Goal: Task Accomplishment & Management: Complete application form

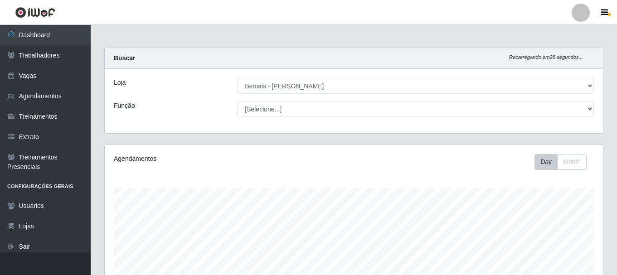
select select "230"
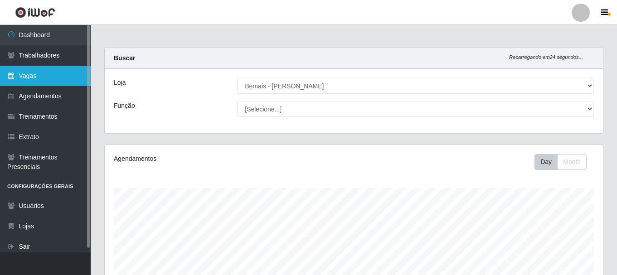
click at [53, 78] on link "Vagas" at bounding box center [45, 76] width 91 height 20
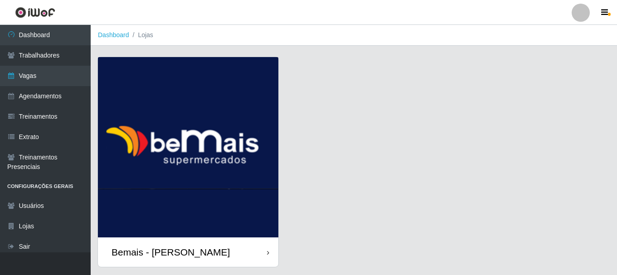
click at [183, 121] on img at bounding box center [188, 147] width 180 height 180
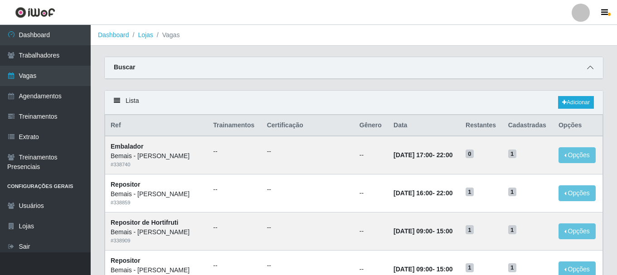
click at [590, 68] on icon at bounding box center [590, 67] width 6 height 6
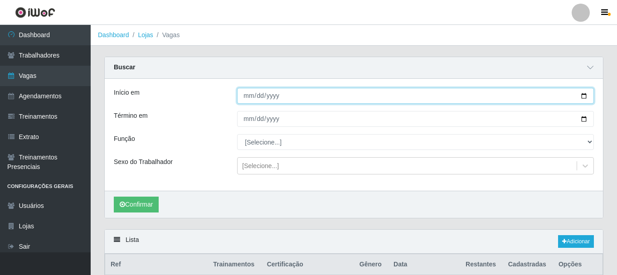
click at [586, 97] on input "Início em" at bounding box center [415, 96] width 357 height 16
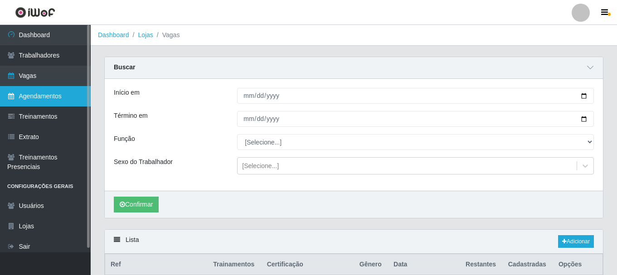
click at [50, 97] on link "Agendamentos" at bounding box center [45, 96] width 91 height 20
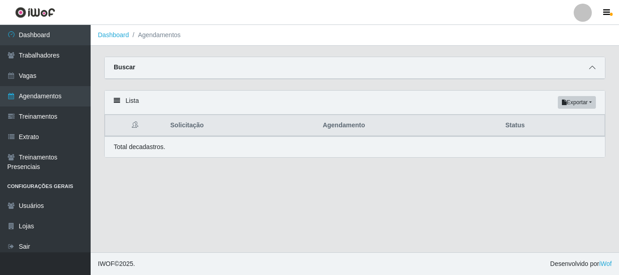
click at [589, 63] on span at bounding box center [592, 68] width 11 height 10
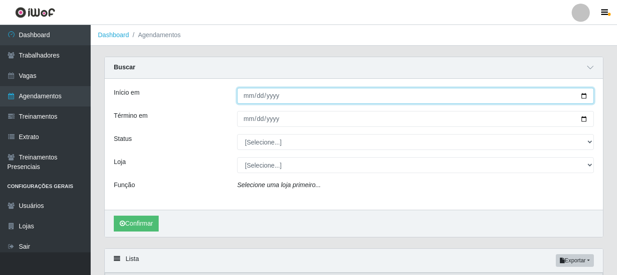
click at [583, 97] on input "Início em" at bounding box center [415, 96] width 357 height 16
type input "[DATE]"
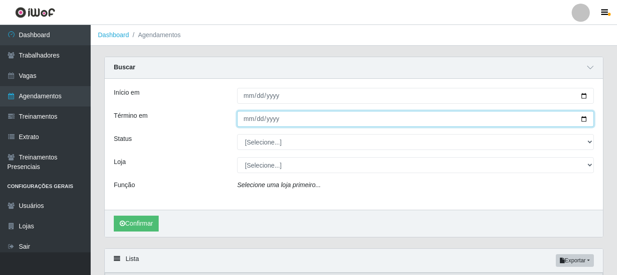
click at [328, 122] on input "Término em" at bounding box center [415, 119] width 357 height 16
click at [581, 117] on input "Término em" at bounding box center [415, 119] width 357 height 16
click at [584, 119] on input "[DATE]" at bounding box center [415, 119] width 357 height 16
type input "[DATE]"
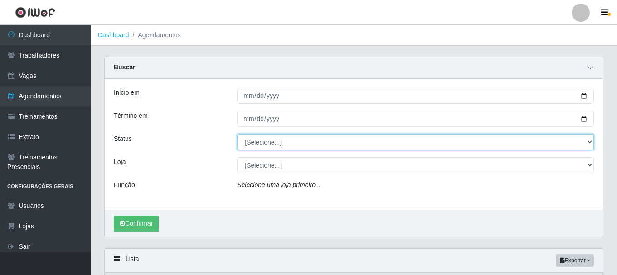
click at [277, 143] on select "[Selecione...] AGENDADO AGUARDANDO LIBERAR EM ANDAMENTO EM REVISÃO FINALIZADO C…" at bounding box center [415, 142] width 357 height 16
select select "AGENDADO"
click at [237, 135] on select "[Selecione...] AGENDADO AGUARDANDO LIBERAR EM ANDAMENTO EM REVISÃO FINALIZADO C…" at bounding box center [415, 142] width 357 height 16
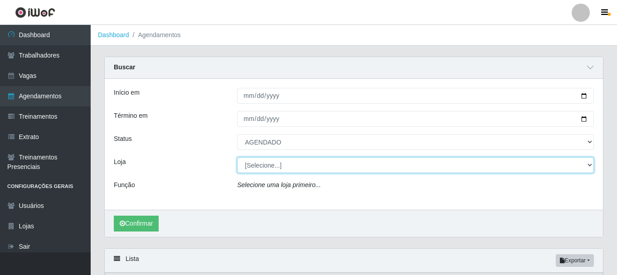
click at [279, 166] on select "[Selecione...] [PERSON_NAME]" at bounding box center [415, 165] width 357 height 16
select select "230"
click at [237, 158] on select "[Selecione...] [PERSON_NAME]" at bounding box center [415, 165] width 357 height 16
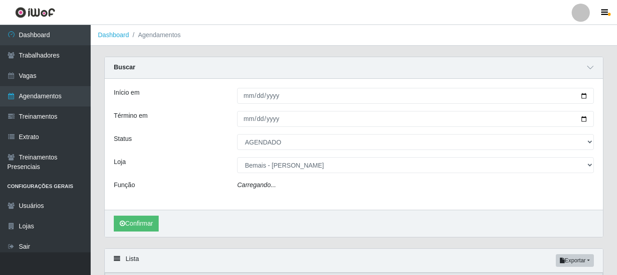
click at [281, 184] on div "Carregando..." at bounding box center [415, 186] width 370 height 13
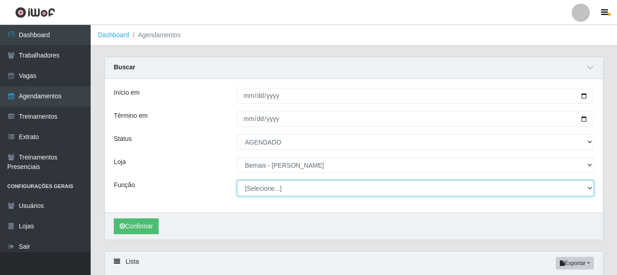
click at [279, 186] on select "[Selecione...] ASG ASG + ASG ++ Auxiliar de Depósito Auxiliar de Depósito + Aux…" at bounding box center [415, 188] width 357 height 16
click at [237, 181] on select "[Selecione...] ASG ASG + ASG ++ Auxiliar de Depósito Auxiliar de Depósito + Aux…" at bounding box center [415, 188] width 357 height 16
click at [292, 188] on select "[Selecione...] ASG ASG + ASG ++ Auxiliar de Depósito Auxiliar de Depósito + Aux…" at bounding box center [415, 188] width 357 height 16
click at [237, 181] on select "[Selecione...] ASG ASG + ASG ++ Auxiliar de Depósito Auxiliar de Depósito + Aux…" at bounding box center [415, 188] width 357 height 16
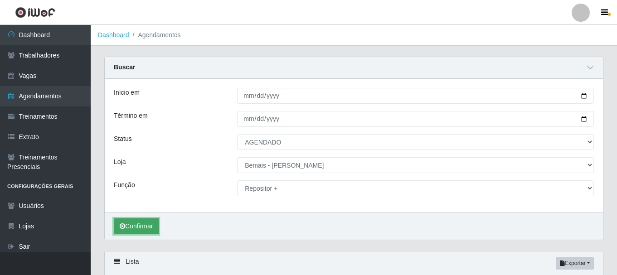
click at [146, 229] on button "Confirmar" at bounding box center [136, 226] width 45 height 16
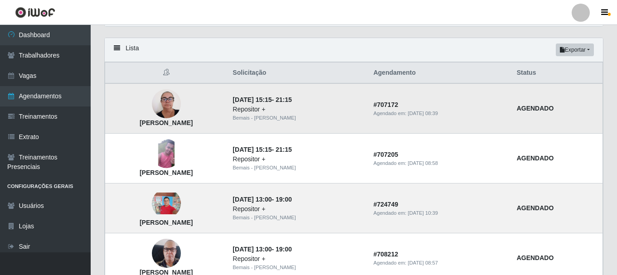
scroll to position [198, 0]
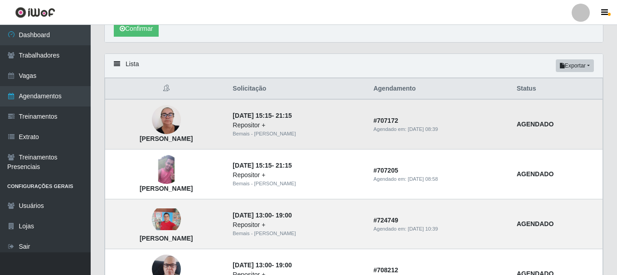
click at [181, 124] on img at bounding box center [166, 120] width 29 height 39
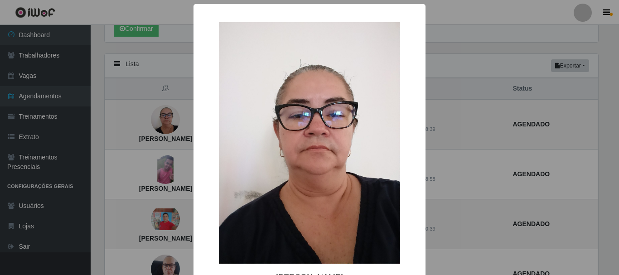
click at [188, 134] on div "× [PERSON_NAME] Linhares OK Cancel" at bounding box center [309, 137] width 619 height 275
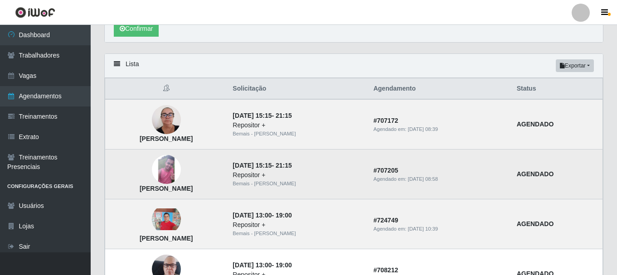
click at [181, 164] on img at bounding box center [166, 169] width 29 height 29
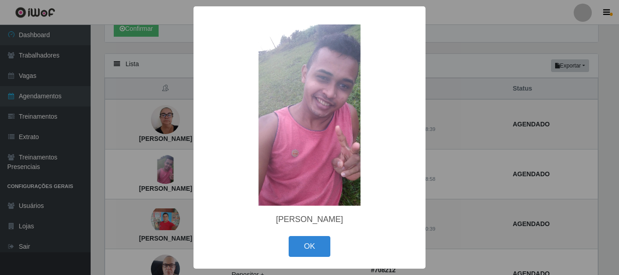
click at [193, 137] on div "× [PERSON_NAME]" at bounding box center [309, 137] width 232 height 262
click at [310, 238] on button "OK" at bounding box center [310, 246] width 42 height 21
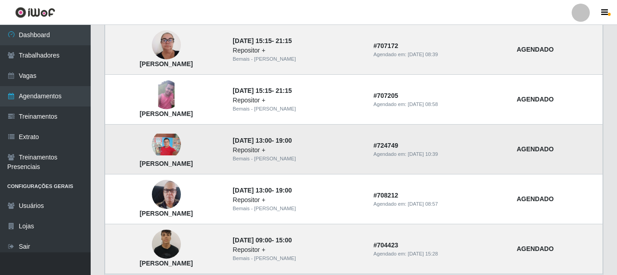
scroll to position [288, 0]
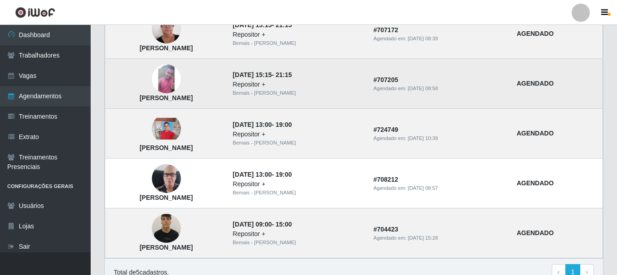
click at [181, 84] on img at bounding box center [166, 78] width 29 height 29
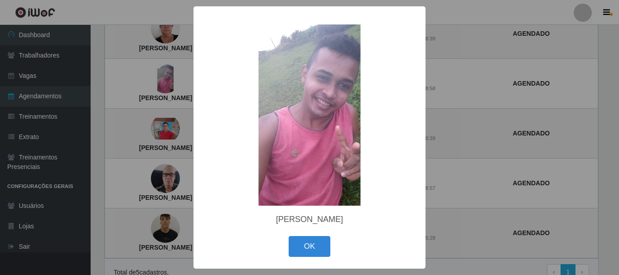
click at [182, 123] on div "× [PERSON_NAME]" at bounding box center [309, 137] width 619 height 275
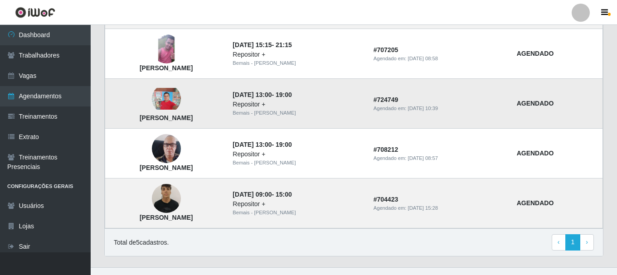
scroll to position [333, 0]
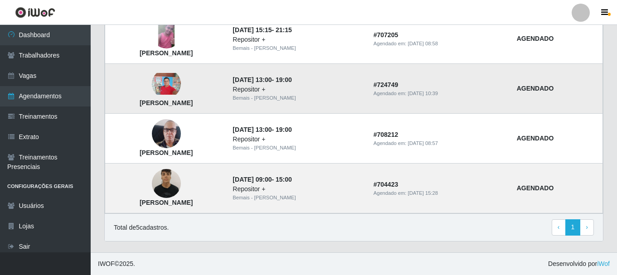
click at [181, 83] on img at bounding box center [166, 84] width 29 height 22
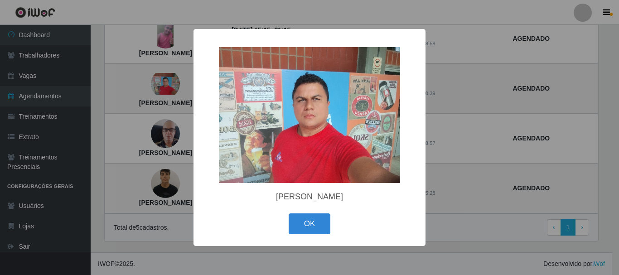
click at [182, 96] on div "× [PERSON_NAME] OK Cancel" at bounding box center [309, 137] width 619 height 275
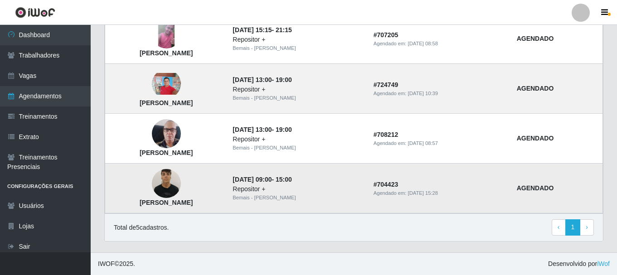
click at [181, 179] on img at bounding box center [166, 183] width 29 height 39
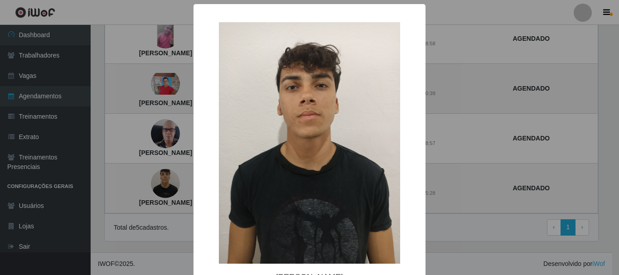
click at [175, 112] on div "× [PERSON_NAME] [PERSON_NAME]" at bounding box center [309, 137] width 619 height 275
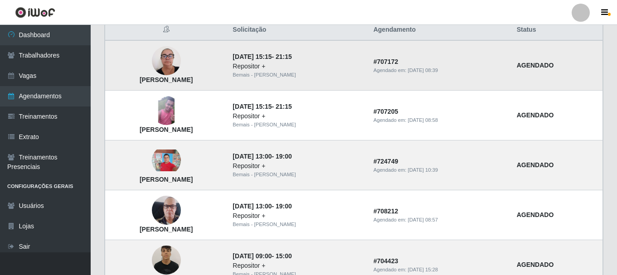
scroll to position [243, 0]
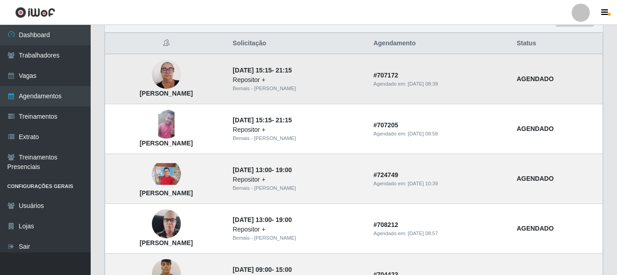
click at [181, 78] on img at bounding box center [166, 74] width 29 height 39
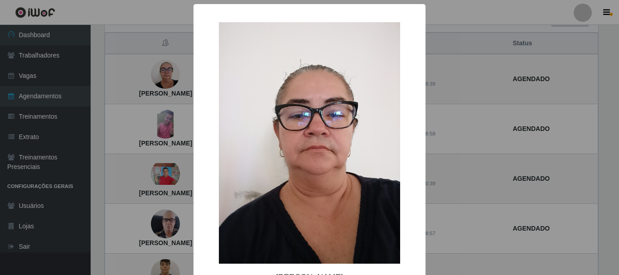
click at [249, 147] on img at bounding box center [309, 143] width 181 height 242
click at [178, 155] on div "× [PERSON_NAME] Linhares OK Cancel" at bounding box center [309, 137] width 619 height 275
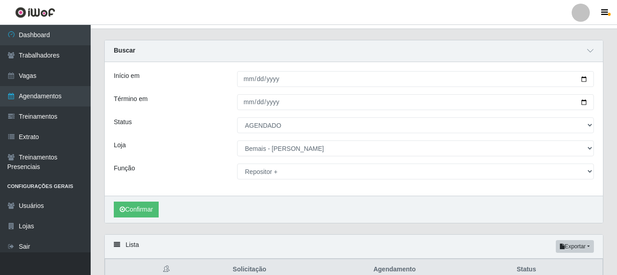
scroll to position [16, 0]
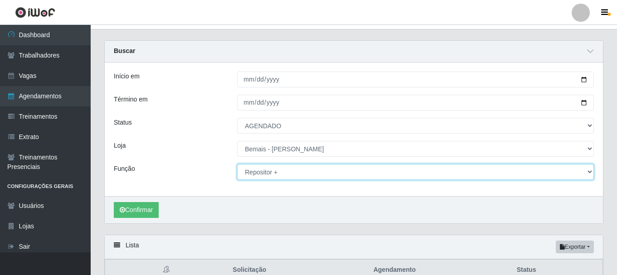
drag, startPoint x: 294, startPoint y: 172, endPoint x: 292, endPoint y: 167, distance: 5.2
click at [294, 172] on select "[Selecione...] ASG ASG + ASG ++ Auxiliar de Depósito Auxiliar de Depósito + Aux…" at bounding box center [415, 172] width 357 height 16
click at [237, 164] on select "[Selecione...] ASG ASG + ASG ++ Auxiliar de Depósito Auxiliar de Depósito + Aux…" at bounding box center [415, 172] width 357 height 16
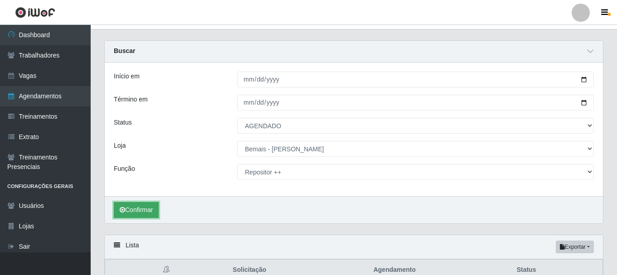
click at [149, 210] on button "Confirmar" at bounding box center [136, 210] width 45 height 16
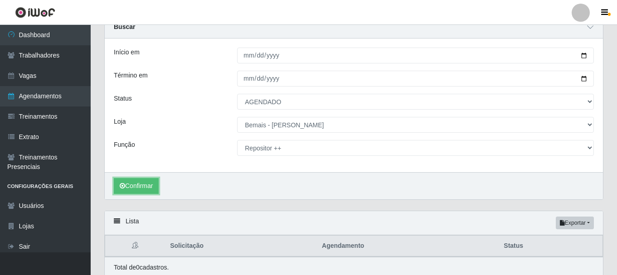
scroll to position [62, 0]
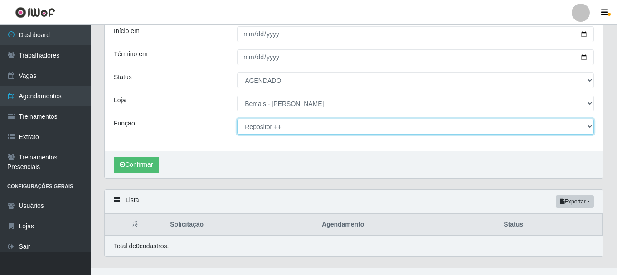
click at [284, 129] on select "[Selecione...] ASG ASG + ASG ++ Auxiliar de Depósito Auxiliar de Depósito + Aux…" at bounding box center [415, 127] width 357 height 16
click at [237, 119] on select "[Selecione...] ASG ASG + ASG ++ Auxiliar de Depósito Auxiliar de Depósito + Aux…" at bounding box center [415, 127] width 357 height 16
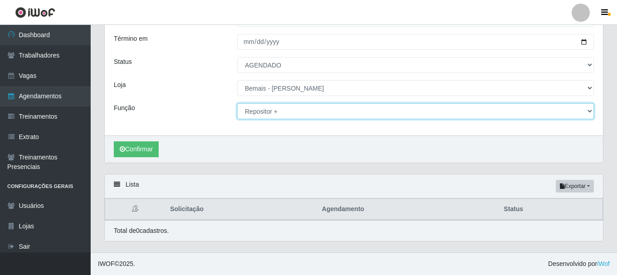
click at [263, 113] on select "[Selecione...] ASG ASG + ASG ++ Auxiliar de Depósito Auxiliar de Depósito + Aux…" at bounding box center [415, 111] width 357 height 16
drag, startPoint x: 262, startPoint y: 111, endPoint x: 263, endPoint y: 107, distance: 4.6
click at [262, 111] on select "[Selecione...] ASG ASG + ASG ++ Auxiliar de Depósito Auxiliar de Depósito + Aux…" at bounding box center [415, 111] width 357 height 16
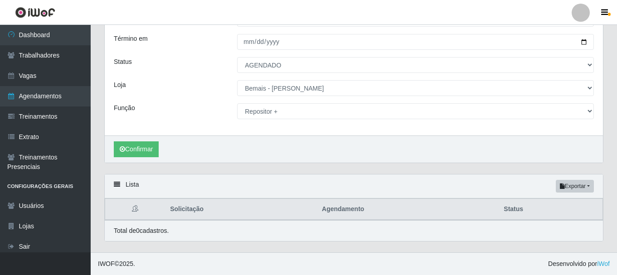
click at [267, 103] on div "Início em [DATE] Término em [DATE] Status [Selecione...] AGENDADO AGUARDANDO LI…" at bounding box center [354, 69] width 498 height 134
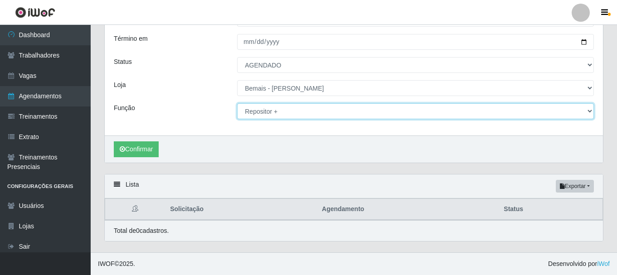
click at [269, 111] on select "[Selecione...] ASG ASG + ASG ++ Auxiliar de Depósito Auxiliar de Depósito + Aux…" at bounding box center [415, 111] width 357 height 16
select select "24"
click at [237, 103] on select "[Selecione...] ASG ASG + ASG ++ Auxiliar de Depósito Auxiliar de Depósito + Aux…" at bounding box center [415, 111] width 357 height 16
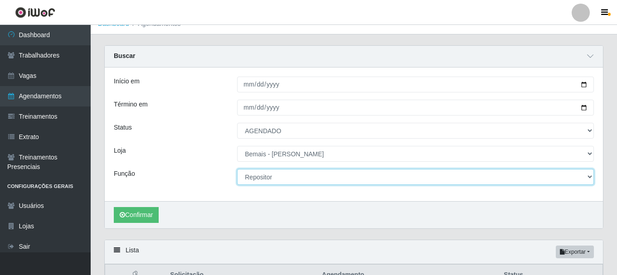
scroll to position [0, 0]
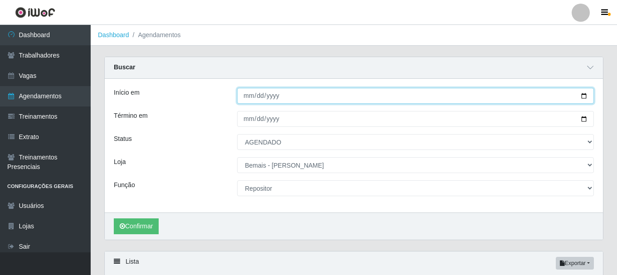
click at [587, 94] on input "[DATE]" at bounding box center [415, 96] width 357 height 16
type input "[DATE]"
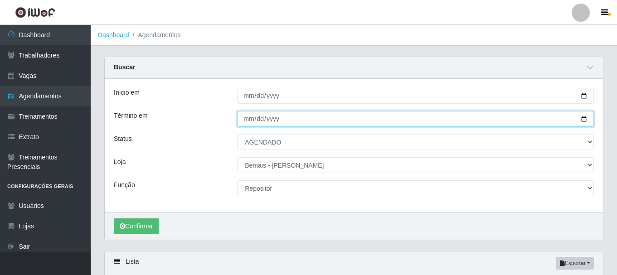
click at [581, 117] on input "[DATE]" at bounding box center [415, 119] width 357 height 16
type input "[DATE]"
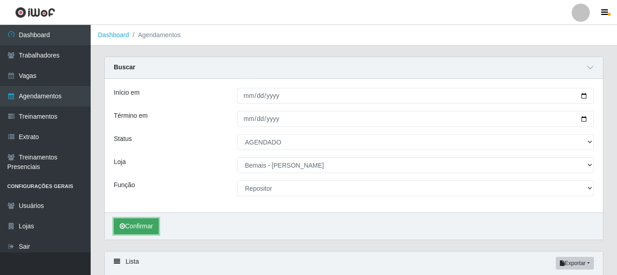
click at [150, 226] on button "Confirmar" at bounding box center [136, 226] width 45 height 16
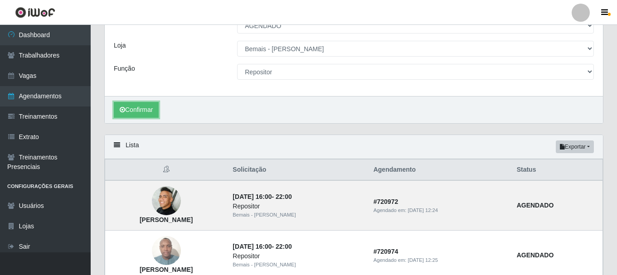
scroll to position [123, 0]
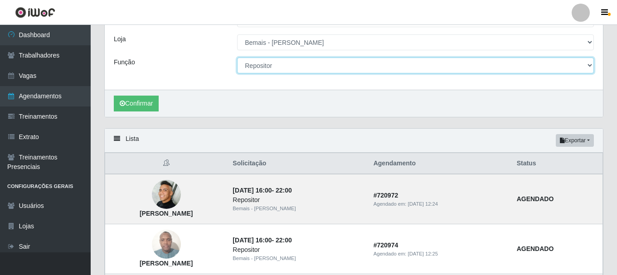
drag, startPoint x: 590, startPoint y: 68, endPoint x: 583, endPoint y: 66, distance: 6.5
click at [590, 68] on select "[Selecione...] ASG ASG + ASG ++ Auxiliar de Depósito Auxiliar de Depósito + Aux…" at bounding box center [415, 66] width 357 height 16
click at [583, 66] on select "[Selecione...] ASG ASG + ASG ++ Auxiliar de Depósito Auxiliar de Depósito + Aux…" at bounding box center [415, 66] width 357 height 16
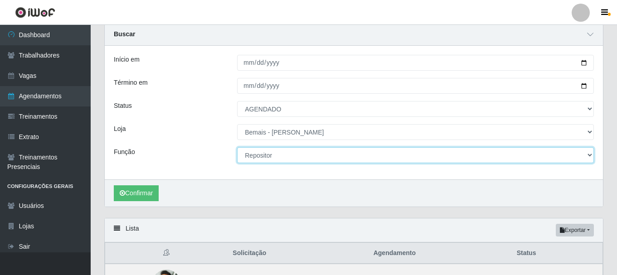
scroll to position [32, 0]
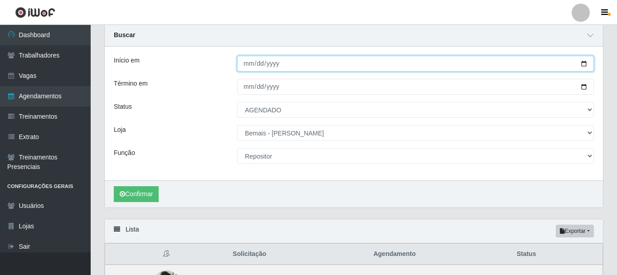
click at [585, 63] on input "[DATE]" at bounding box center [415, 64] width 357 height 16
type input "[DATE]"
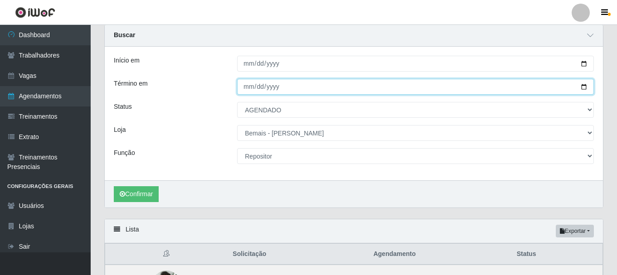
click at [578, 85] on input "[DATE]" at bounding box center [415, 87] width 357 height 16
click at [582, 87] on input "[DATE]" at bounding box center [415, 87] width 357 height 16
type input "[DATE]"
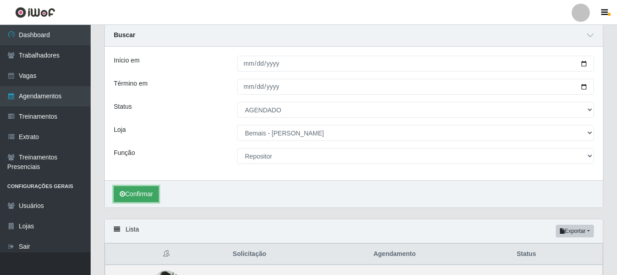
click at [130, 196] on button "Confirmar" at bounding box center [136, 194] width 45 height 16
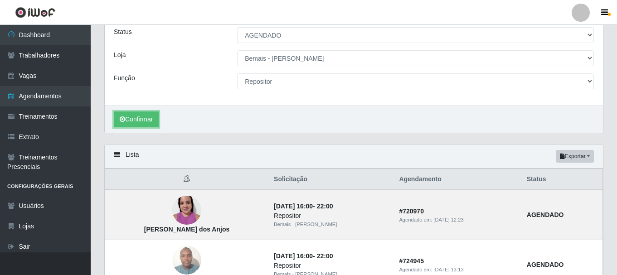
scroll to position [213, 0]
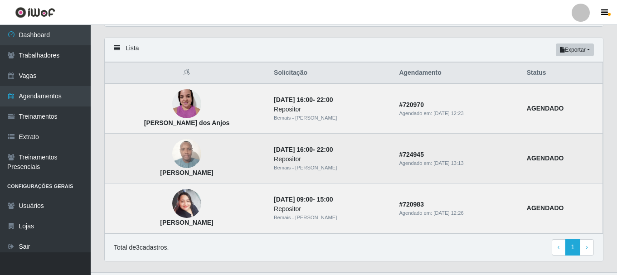
click at [175, 149] on img at bounding box center [186, 154] width 29 height 39
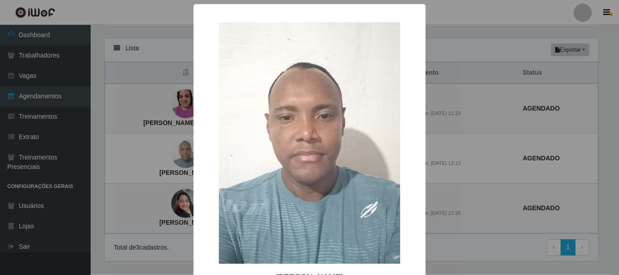
click at [176, 147] on div "× [PERSON_NAME] OK Cancel" at bounding box center [309, 137] width 619 height 275
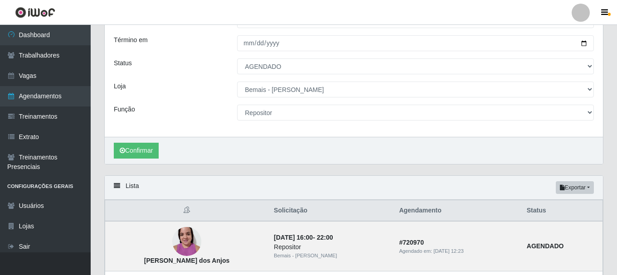
scroll to position [32, 0]
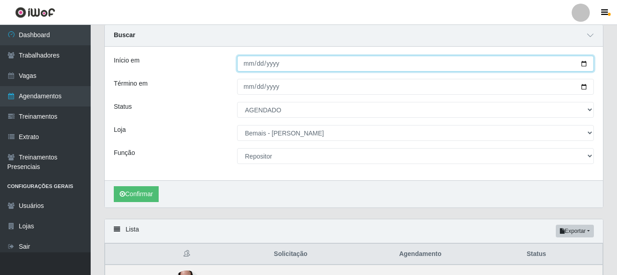
click at [582, 63] on input "[DATE]" at bounding box center [415, 64] width 357 height 16
type input "[DATE]"
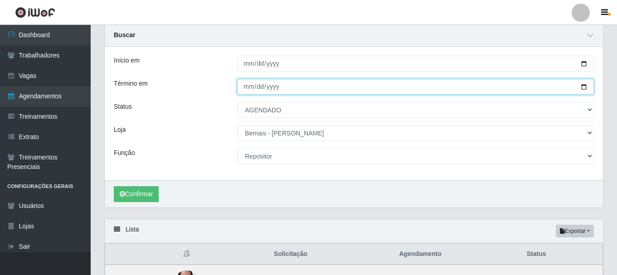
click at [582, 88] on input "[DATE]" at bounding box center [415, 87] width 357 height 16
click at [581, 86] on input "[DATE]" at bounding box center [415, 87] width 357 height 16
type input "[DATE]"
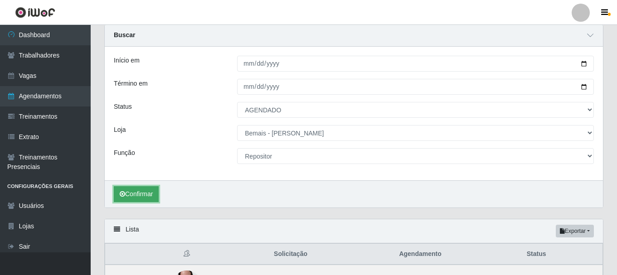
click at [149, 192] on button "Confirmar" at bounding box center [136, 194] width 45 height 16
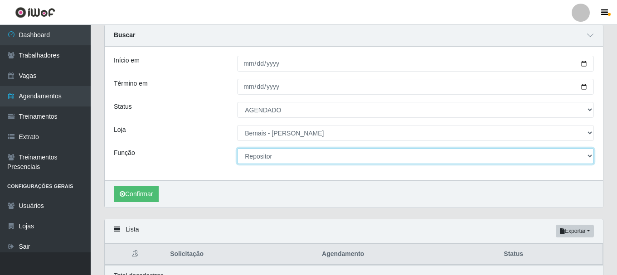
click at [276, 158] on select "[Selecione...] ASG ASG + ASG ++ Auxiliar de Depósito Auxiliar de Depósito + Aux…" at bounding box center [415, 156] width 357 height 16
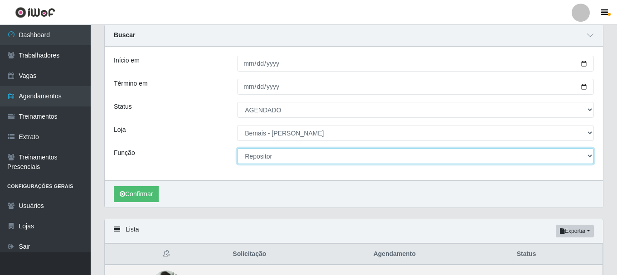
select select "82"
click at [237, 149] on select "[Selecione...] ASG ASG + ASG ++ Auxiliar de Depósito Auxiliar de Depósito + Aux…" at bounding box center [415, 156] width 357 height 16
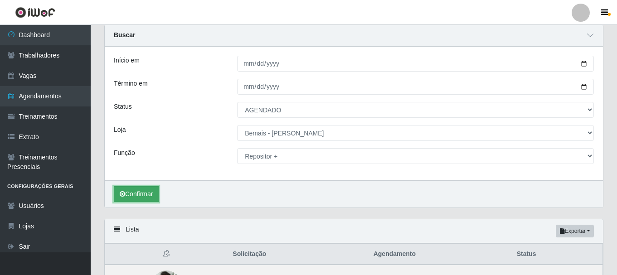
click at [151, 195] on button "Confirmar" at bounding box center [136, 194] width 45 height 16
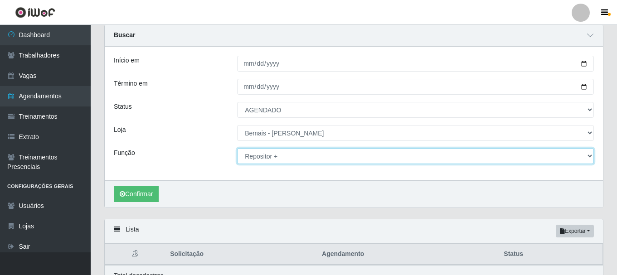
click at [265, 159] on select "[Selecione...] ASG ASG + ASG ++ Auxiliar de Depósito Auxiliar de Depósito + Aux…" at bounding box center [415, 156] width 357 height 16
click at [237, 149] on select "[Selecione...] ASG ASG + ASG ++ Auxiliar de Depósito Auxiliar de Depósito + Aux…" at bounding box center [415, 156] width 357 height 16
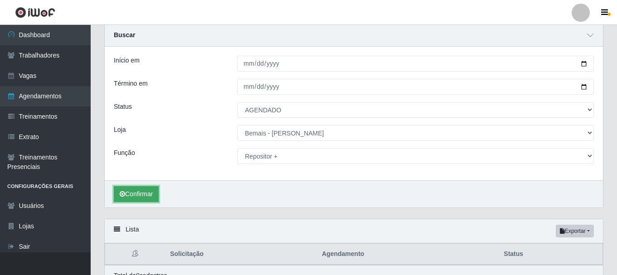
click at [140, 194] on button "Confirmar" at bounding box center [136, 194] width 45 height 16
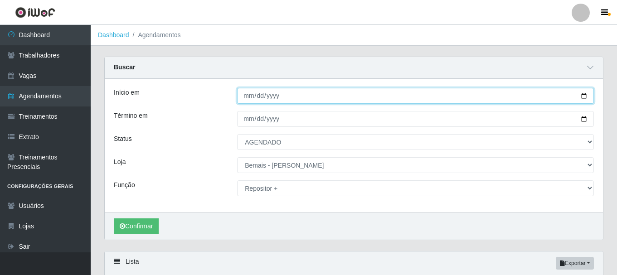
click at [584, 97] on input "[DATE]" at bounding box center [415, 96] width 357 height 16
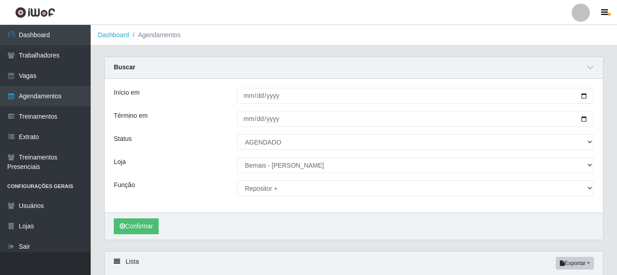
drag, startPoint x: 585, startPoint y: 108, endPoint x: 571, endPoint y: 118, distance: 16.8
click at [585, 108] on div "Início em [DATE] Término em [DATE] Status [Selecione...] AGENDADO AGUARDANDO LI…" at bounding box center [354, 146] width 498 height 134
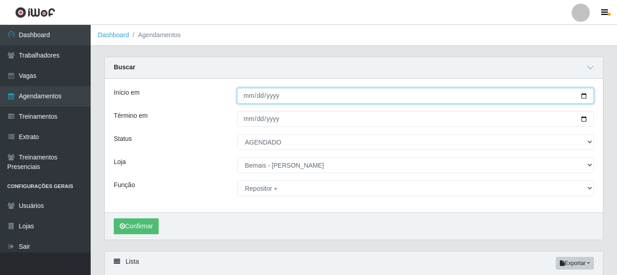
click at [586, 94] on input "[DATE]" at bounding box center [415, 96] width 357 height 16
type input "[DATE]"
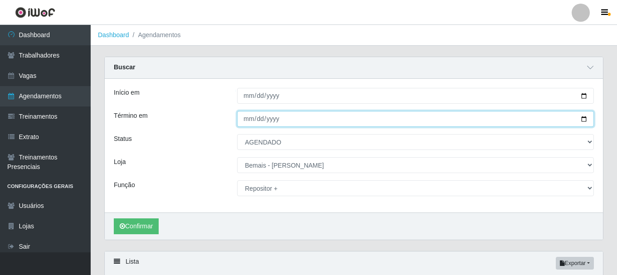
click at [583, 123] on input "[DATE]" at bounding box center [415, 119] width 357 height 16
type input "[DATE]"
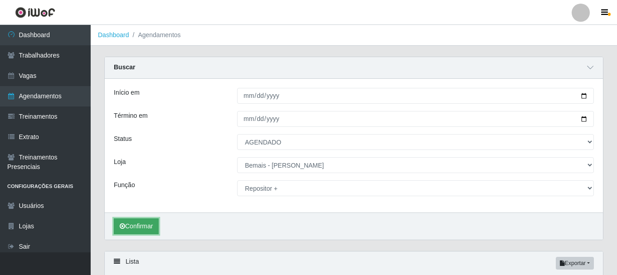
click at [154, 226] on button "Confirmar" at bounding box center [136, 226] width 45 height 16
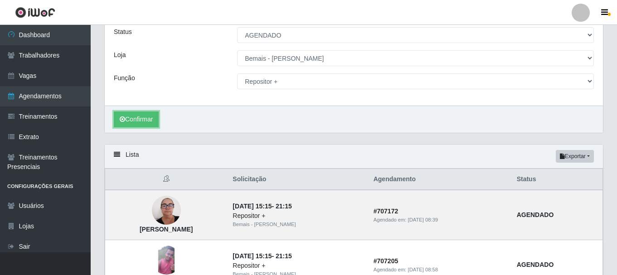
scroll to position [16, 0]
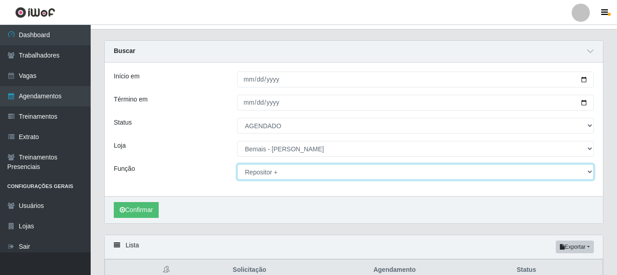
click at [271, 169] on select "[Selecione...] ASG ASG + ASG ++ Auxiliar de Depósito Auxiliar de Depósito + Aux…" at bounding box center [415, 172] width 357 height 16
click at [237, 164] on select "[Selecione...] ASG ASG + ASG ++ Auxiliar de Depósito Auxiliar de Depósito + Aux…" at bounding box center [415, 172] width 357 height 16
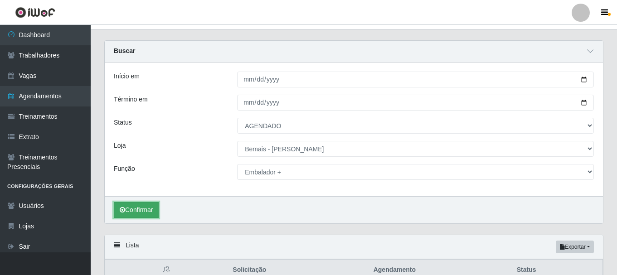
click at [140, 208] on button "Confirmar" at bounding box center [136, 210] width 45 height 16
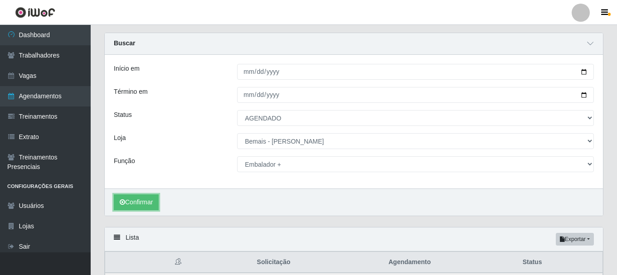
scroll to position [45, 0]
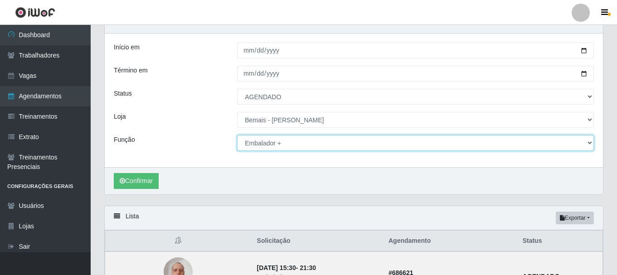
click at [295, 143] on select "[Selecione...] ASG ASG + ASG ++ Auxiliar de Depósito Auxiliar de Depósito + Aux…" at bounding box center [415, 143] width 357 height 16
click at [237, 135] on select "[Selecione...] ASG ASG + ASG ++ Auxiliar de Depósito Auxiliar de Depósito + Aux…" at bounding box center [415, 143] width 357 height 16
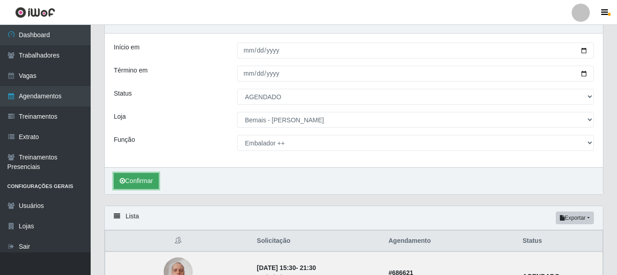
click at [144, 180] on button "Confirmar" at bounding box center [136, 181] width 45 height 16
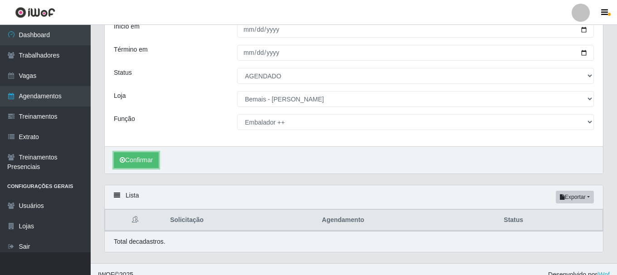
scroll to position [77, 0]
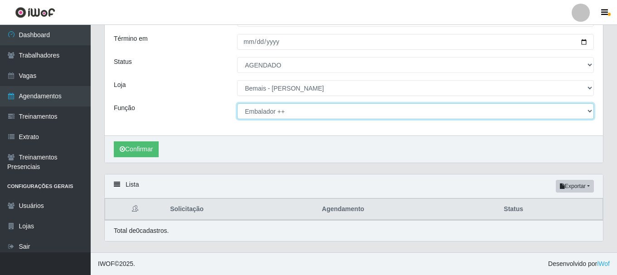
click at [287, 111] on select "[Selecione...] ASG ASG + ASG ++ Auxiliar de Depósito Auxiliar de Depósito + Aux…" at bounding box center [415, 111] width 357 height 16
select select "72"
click at [237, 103] on select "[Selecione...] ASG ASG + ASG ++ Auxiliar de Depósito Auxiliar de Depósito + Aux…" at bounding box center [415, 111] width 357 height 16
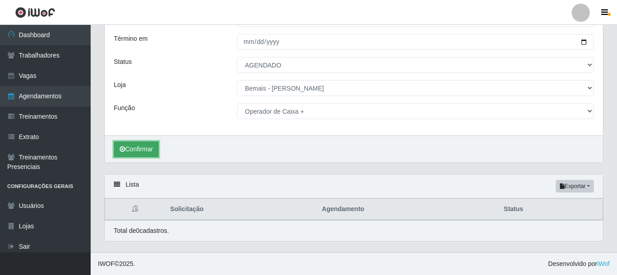
click at [151, 149] on button "Confirmar" at bounding box center [136, 149] width 45 height 16
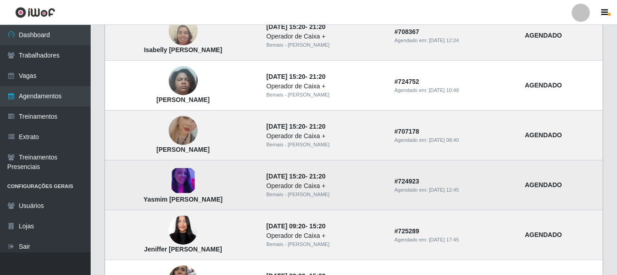
scroll to position [302, 0]
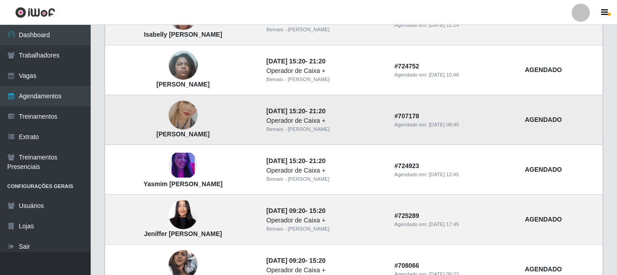
click at [198, 110] on img at bounding box center [183, 115] width 29 height 52
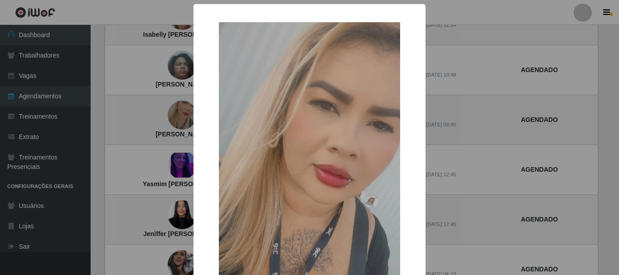
click at [174, 128] on div "× [PERSON_NAME] OK Cancel" at bounding box center [309, 137] width 619 height 275
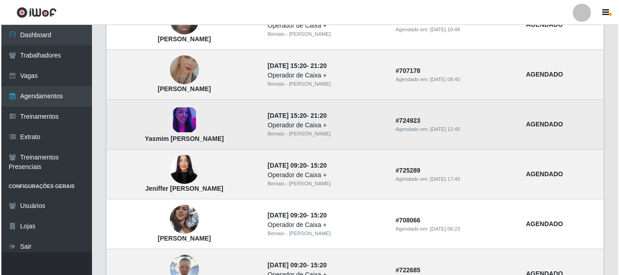
scroll to position [392, 0]
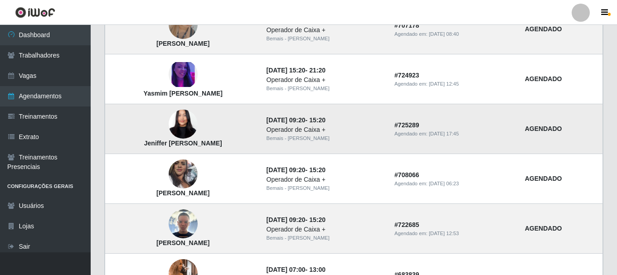
click at [193, 129] on img at bounding box center [183, 124] width 29 height 63
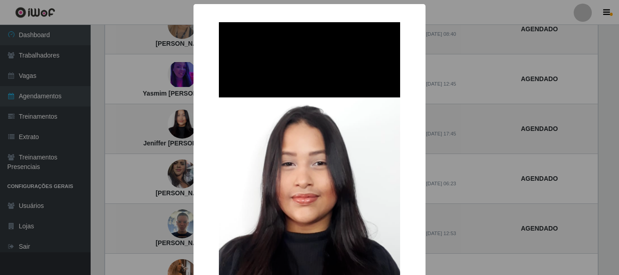
click at [181, 125] on div "× Jeniffer [PERSON_NAME] OK Cancel" at bounding box center [309, 137] width 619 height 275
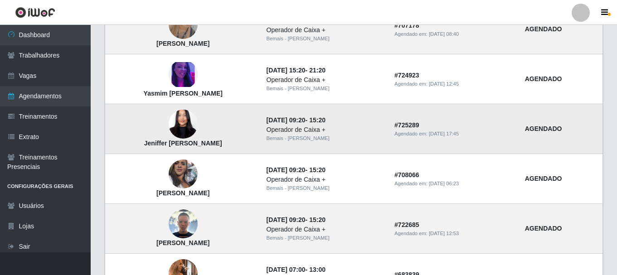
click at [187, 123] on img at bounding box center [183, 124] width 29 height 63
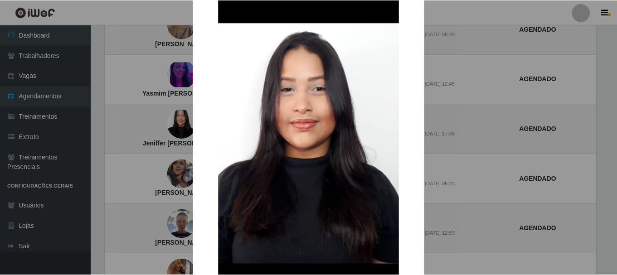
scroll to position [91, 0]
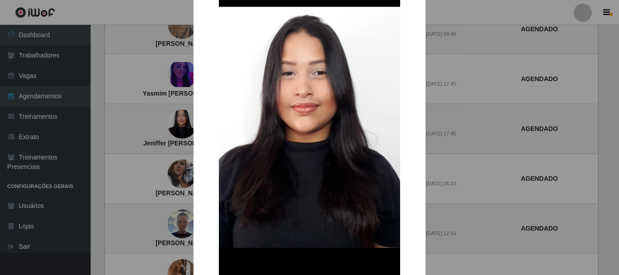
click at [169, 135] on div "× Jeniffer [PERSON_NAME] OK Cancel" at bounding box center [309, 137] width 619 height 275
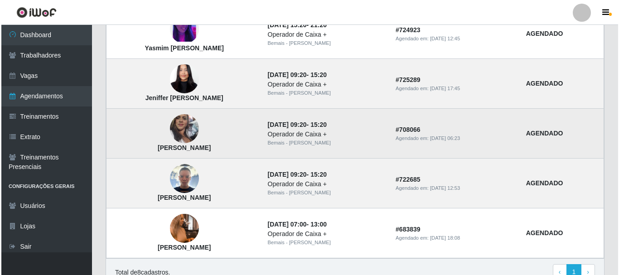
scroll to position [483, 0]
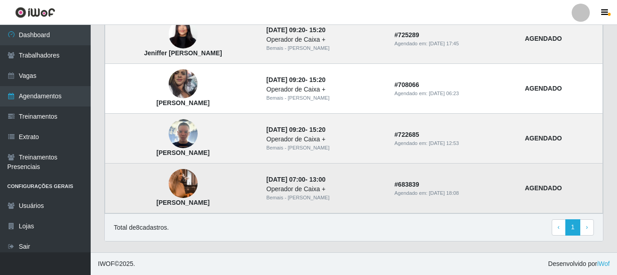
click at [198, 191] on img at bounding box center [183, 184] width 29 height 52
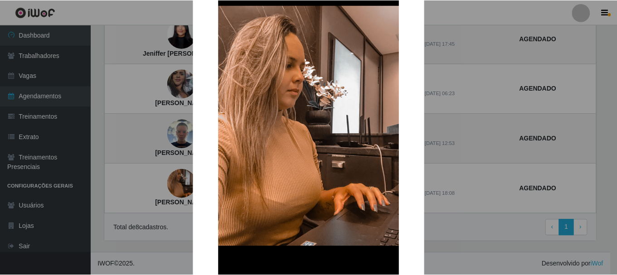
scroll to position [0, 0]
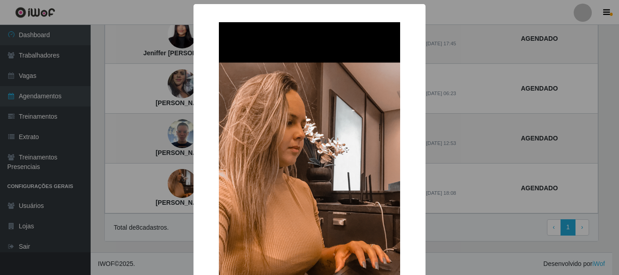
click at [140, 159] on div "× [PERSON_NAME] Costa OK Cancel" at bounding box center [309, 137] width 619 height 275
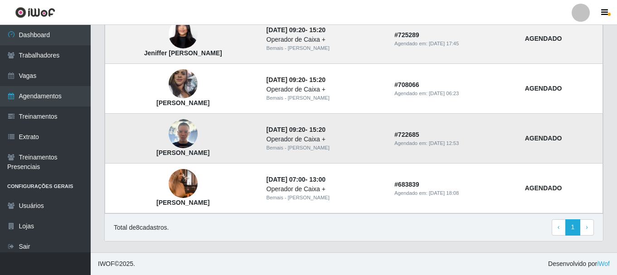
click at [193, 140] on img at bounding box center [183, 133] width 29 height 29
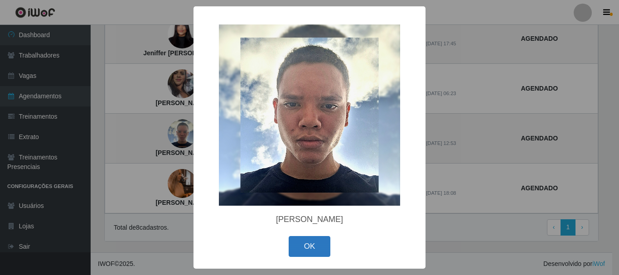
click at [305, 250] on button "OK" at bounding box center [310, 246] width 42 height 21
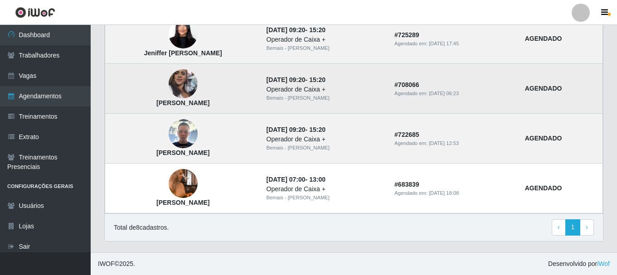
click at [198, 86] on img at bounding box center [183, 84] width 29 height 52
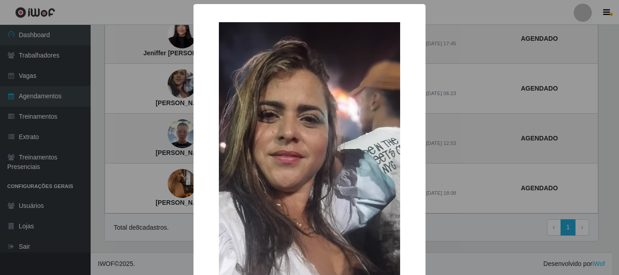
click at [186, 107] on div "× [PERSON_NAME] costa OK Cancel" at bounding box center [309, 137] width 619 height 275
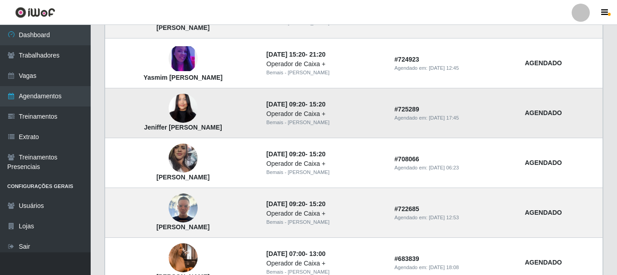
scroll to position [392, 0]
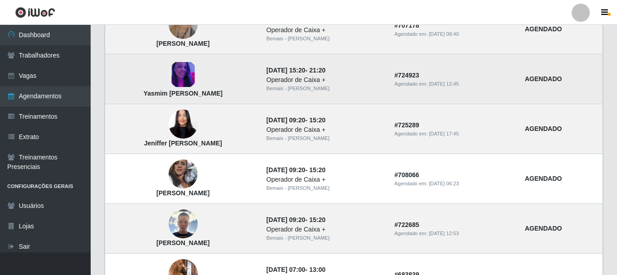
click at [198, 80] on img at bounding box center [183, 74] width 29 height 25
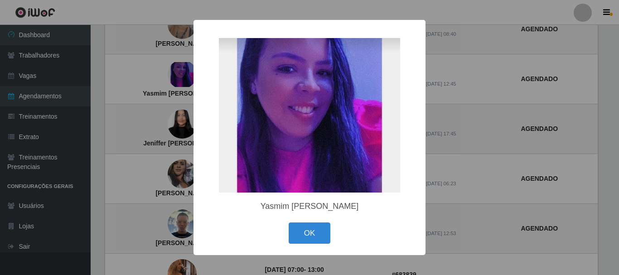
click at [177, 106] on div "× Yasmim [PERSON_NAME] OK Cancel" at bounding box center [309, 137] width 619 height 275
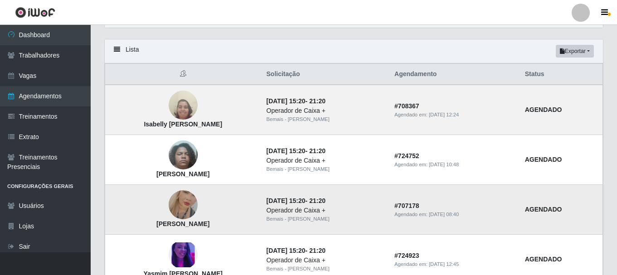
scroll to position [211, 0]
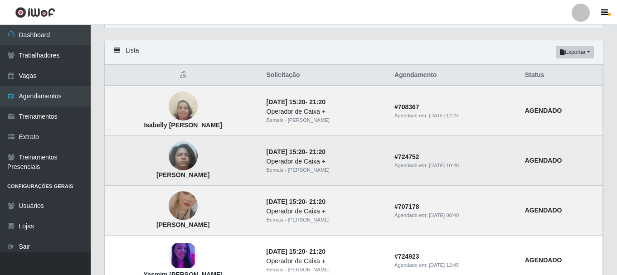
click at [198, 154] on img at bounding box center [183, 156] width 29 height 52
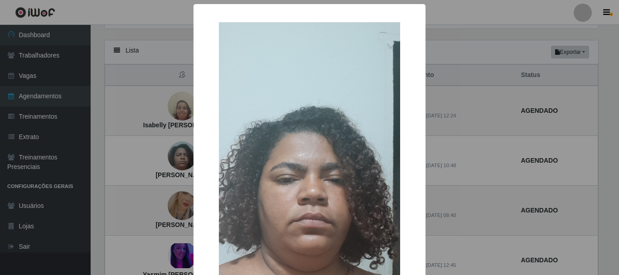
click at [140, 160] on div "× [PERSON_NAME] OK Cancel" at bounding box center [309, 137] width 619 height 275
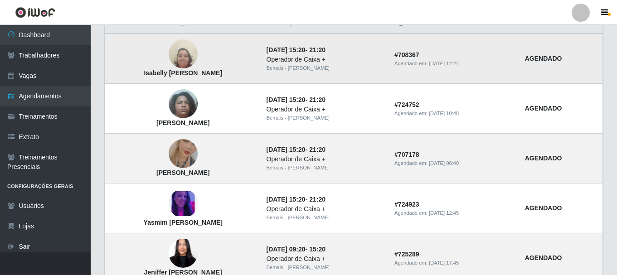
scroll to position [483, 0]
